Goal: Information Seeking & Learning: Learn about a topic

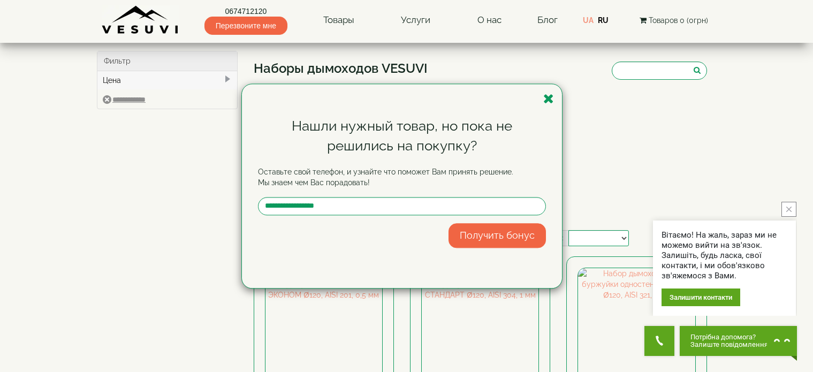
select select
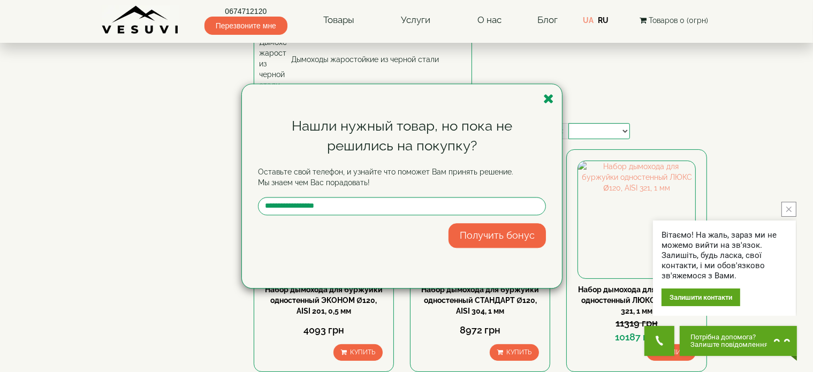
drag, startPoint x: 0, startPoint y: 0, endPoint x: 546, endPoint y: 102, distance: 555.2
click at [546, 102] on icon "button" at bounding box center [548, 98] width 11 height 13
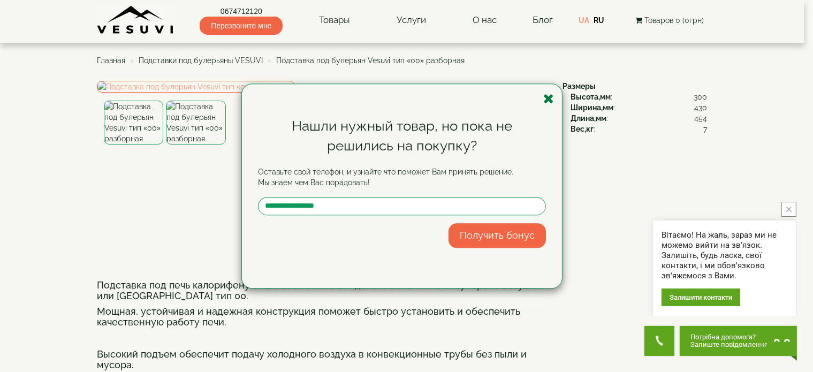
click at [547, 104] on icon "button" at bounding box center [548, 98] width 11 height 13
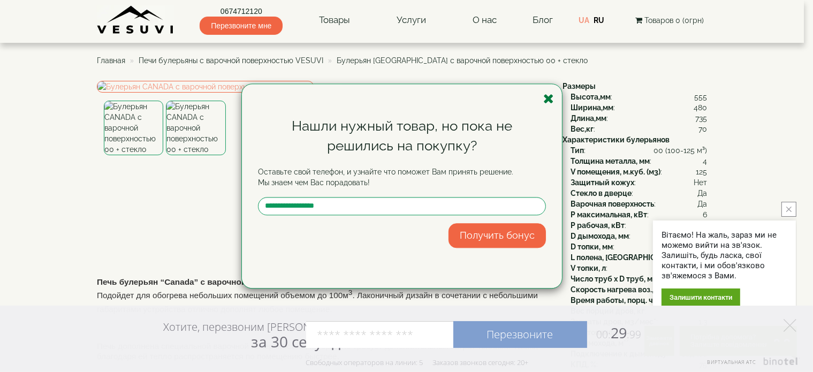
click at [546, 102] on icon "button" at bounding box center [548, 98] width 11 height 13
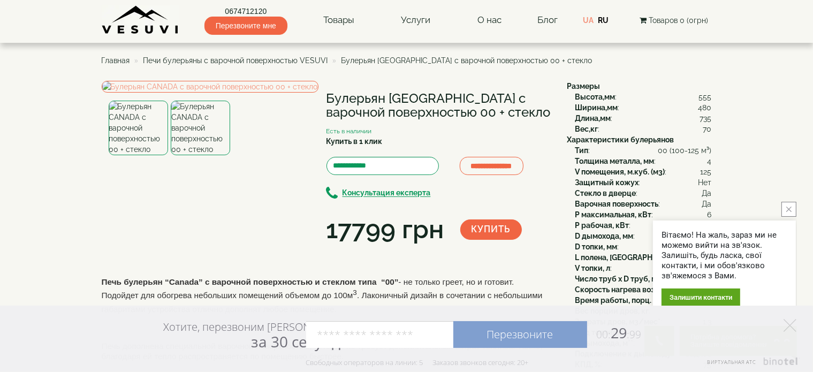
click at [321, 59] on span "Печи булерьяны с варочной поверхностью VESUVI" at bounding box center [235, 60] width 185 height 9
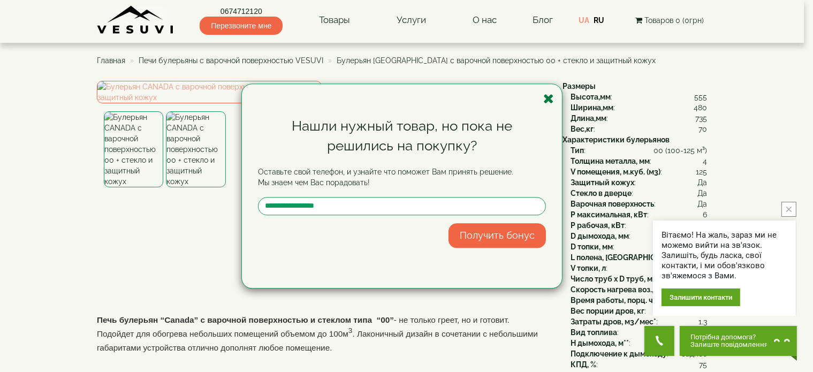
click at [550, 99] on icon "button" at bounding box center [548, 98] width 11 height 13
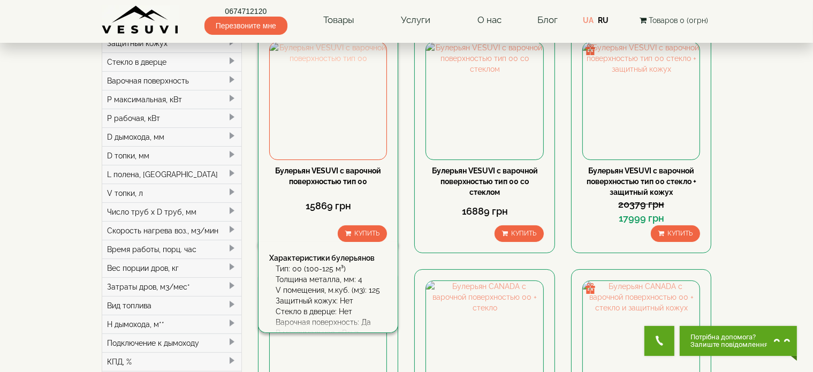
scroll to position [107, 0]
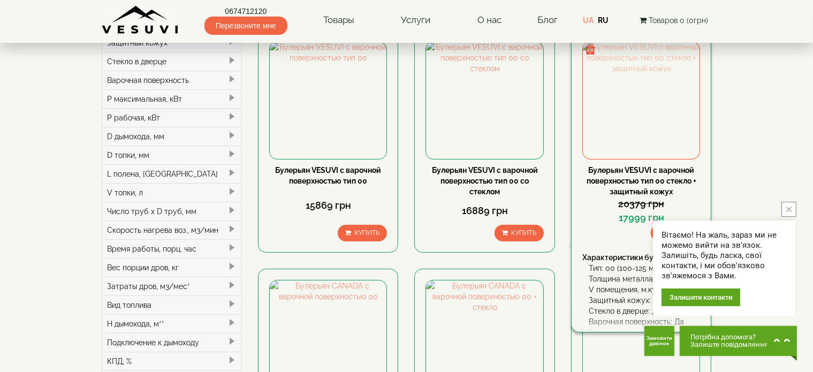
click at [608, 110] on img at bounding box center [641, 100] width 117 height 117
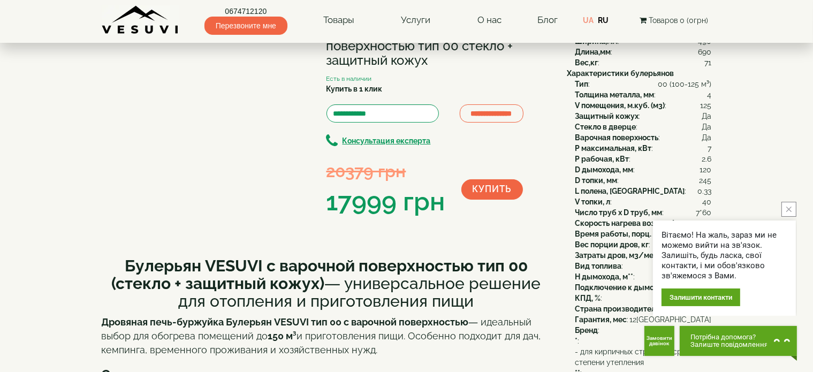
scroll to position [54, 0]
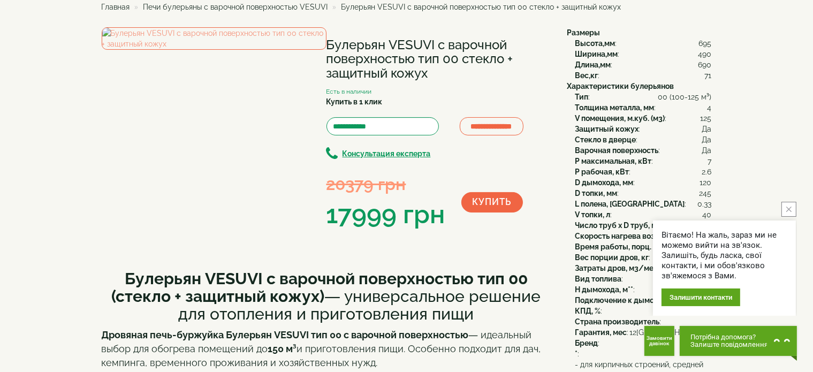
click at [787, 212] on button "close button" at bounding box center [788, 209] width 15 height 15
